Goal: Task Accomplishment & Management: Manage account settings

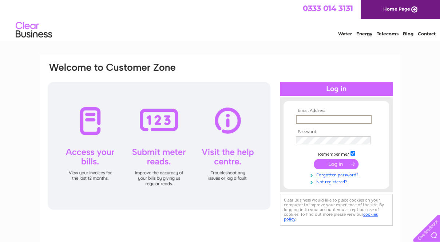
click at [305, 118] on input "text" at bounding box center [334, 119] width 76 height 9
type input "embassygalleryedinburgh@gmail.com"
click at [329, 166] on input "submit" at bounding box center [336, 163] width 45 height 10
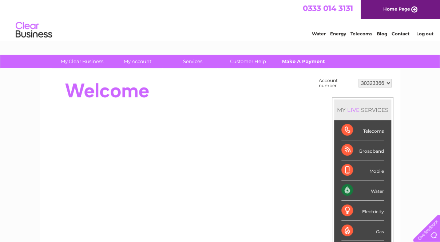
click at [320, 61] on link "Make A Payment" at bounding box center [303, 61] width 60 height 13
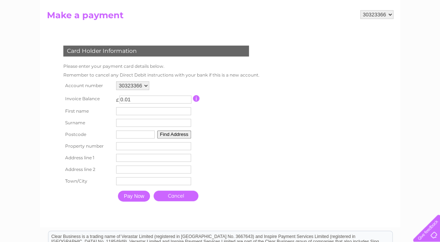
scroll to position [73, 0]
